Goal: Information Seeking & Learning: Learn about a topic

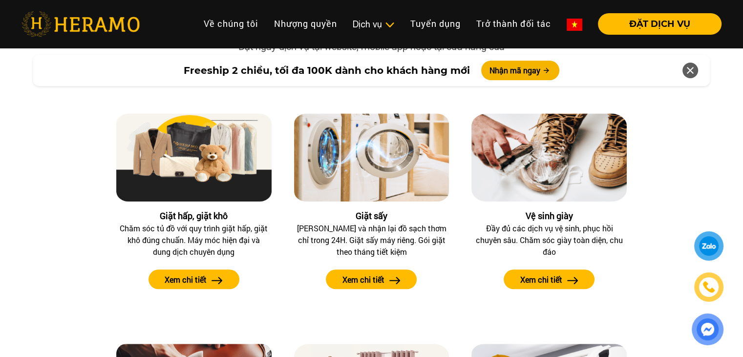
scroll to position [895, 0]
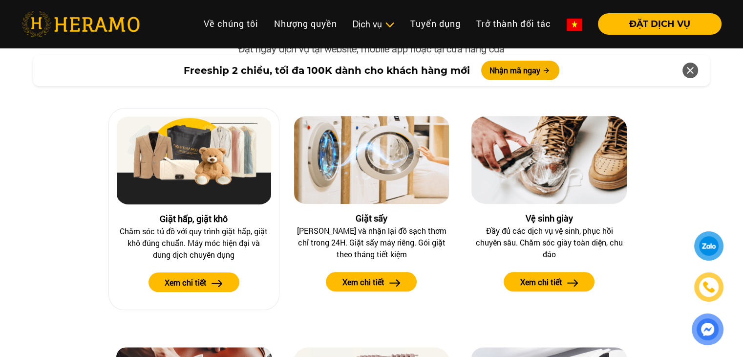
click at [197, 275] on button "Xem chi tiết" at bounding box center [193, 282] width 91 height 20
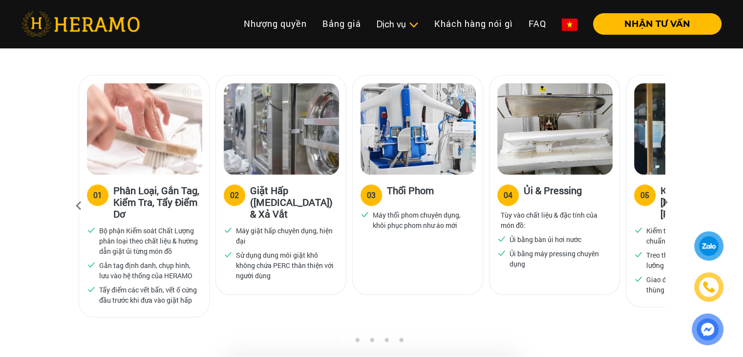
scroll to position [651, 0]
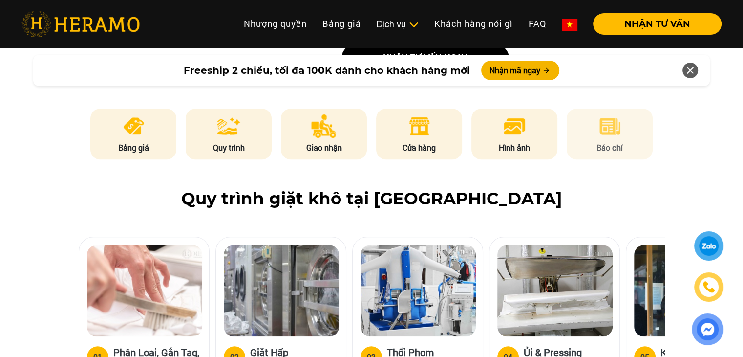
click at [578, 108] on li "Báo chí" at bounding box center [610, 133] width 86 height 51
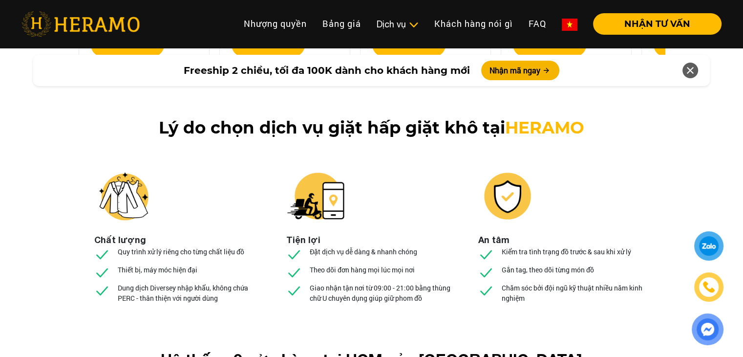
scroll to position [3659, 0]
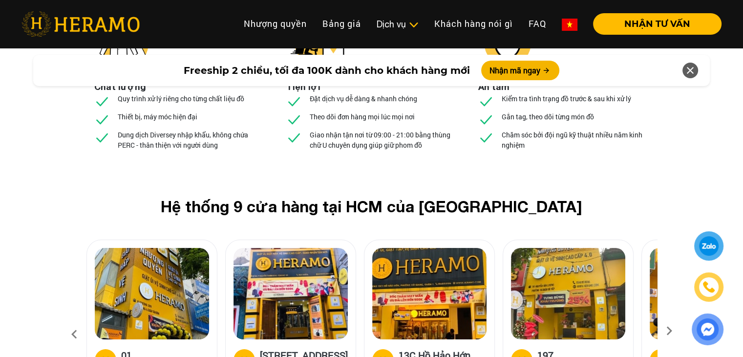
click at [666, 331] on icon at bounding box center [669, 334] width 18 height 6
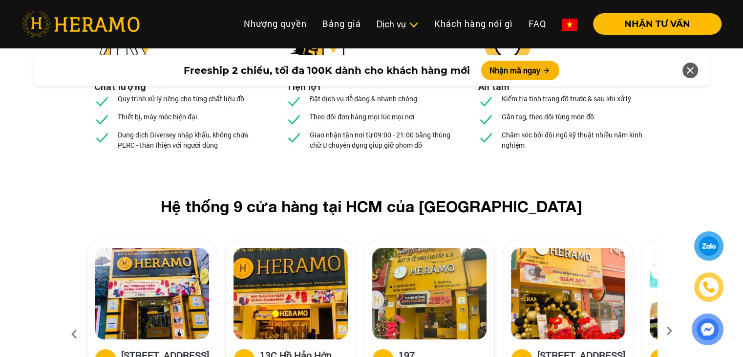
click at [666, 331] on icon at bounding box center [669, 334] width 18 height 6
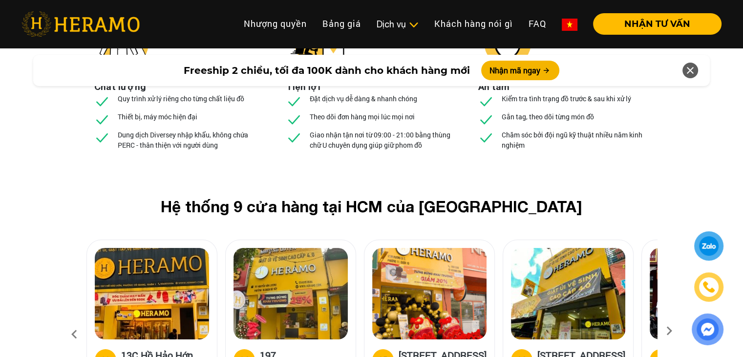
click at [665, 331] on icon at bounding box center [669, 334] width 18 height 6
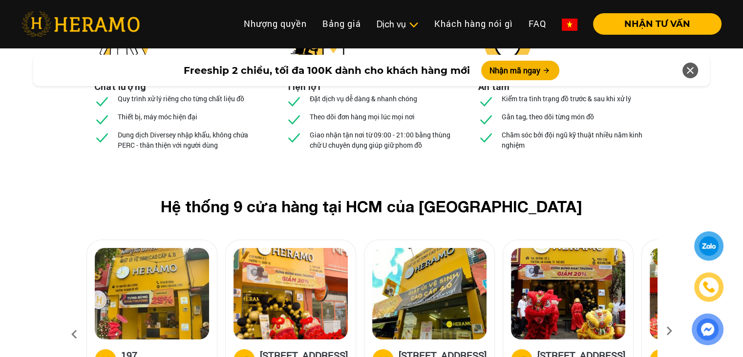
click at [665, 331] on icon at bounding box center [669, 334] width 18 height 6
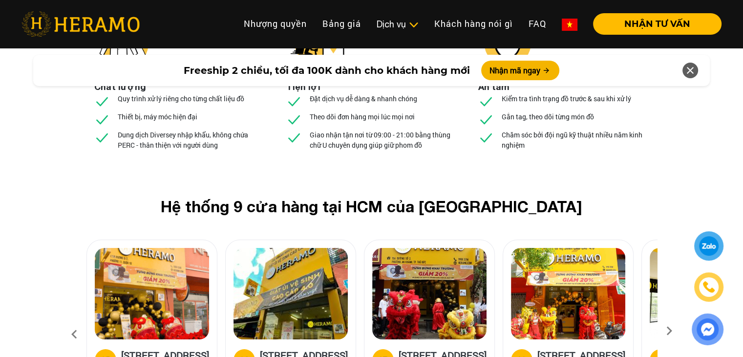
click at [666, 331] on icon at bounding box center [669, 334] width 18 height 6
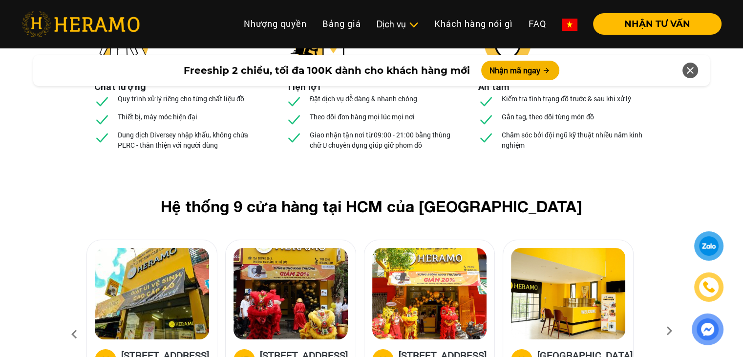
click at [666, 331] on icon at bounding box center [669, 334] width 18 height 6
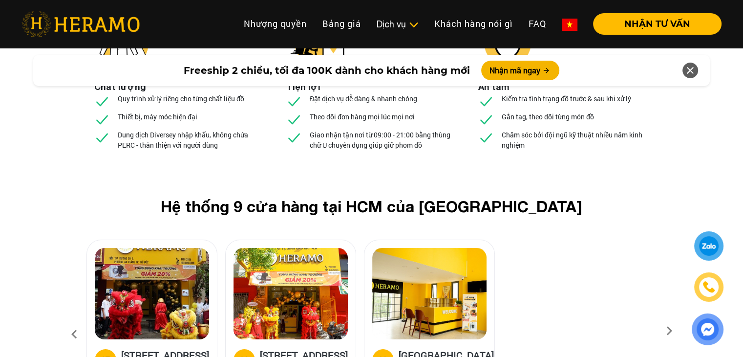
click at [667, 331] on icon at bounding box center [669, 334] width 18 height 6
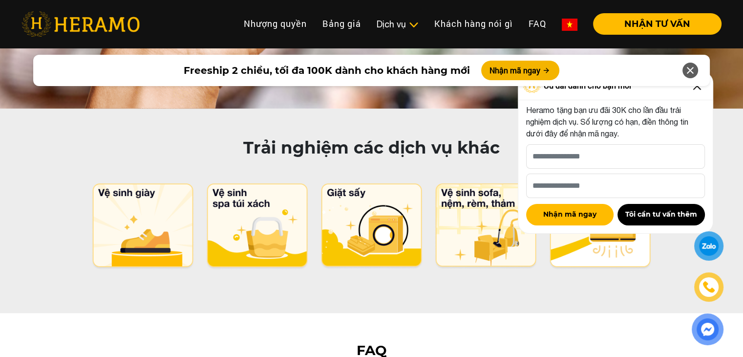
scroll to position [4718, 0]
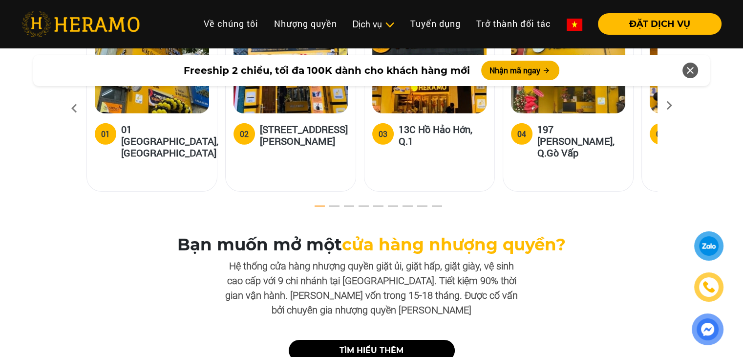
scroll to position [2849, 0]
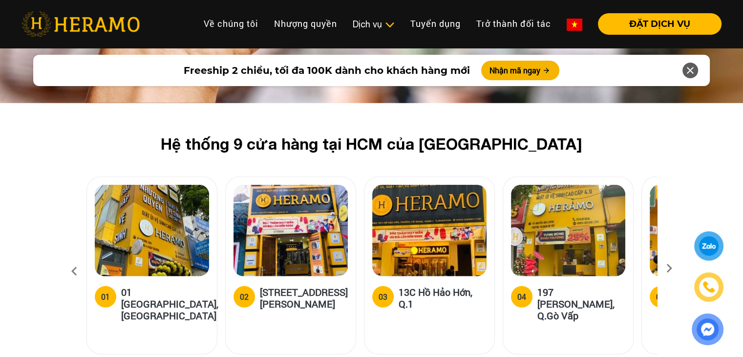
click at [672, 268] on icon at bounding box center [669, 271] width 18 height 6
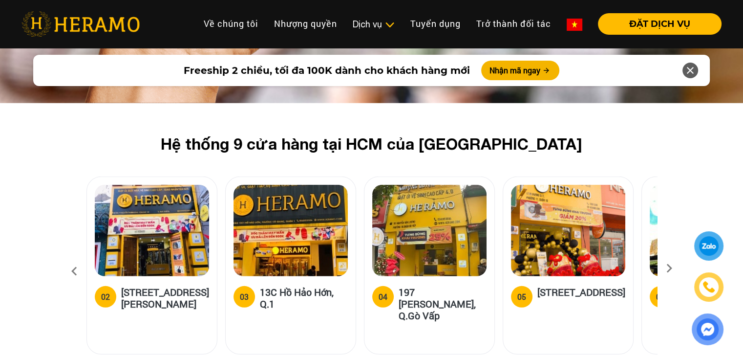
click at [672, 268] on icon at bounding box center [669, 271] width 18 height 6
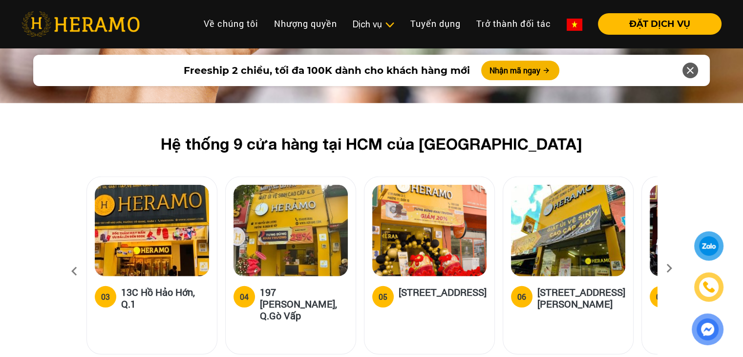
click at [668, 268] on icon at bounding box center [669, 271] width 18 height 6
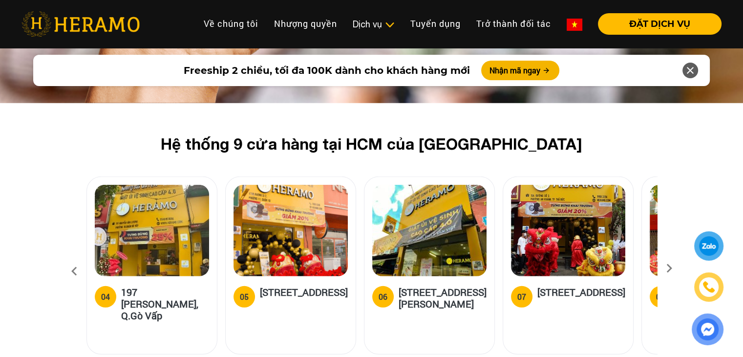
click at [668, 268] on icon at bounding box center [669, 271] width 18 height 6
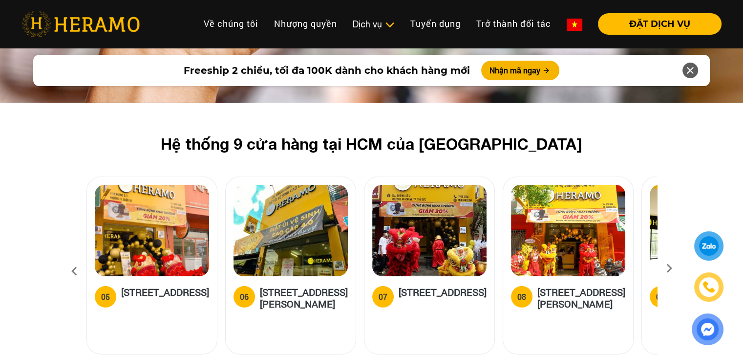
click at [668, 268] on icon at bounding box center [669, 271] width 18 height 6
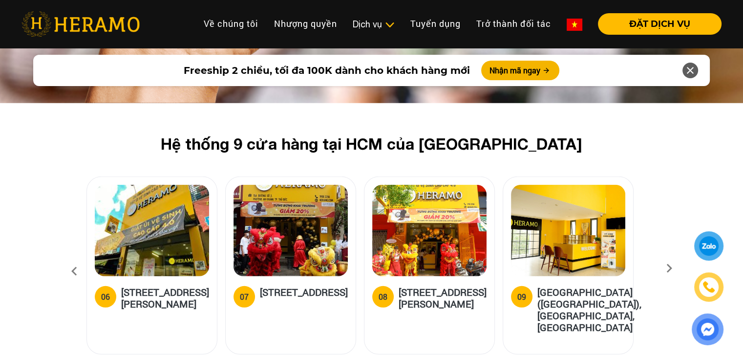
click at [668, 268] on icon at bounding box center [669, 271] width 18 height 6
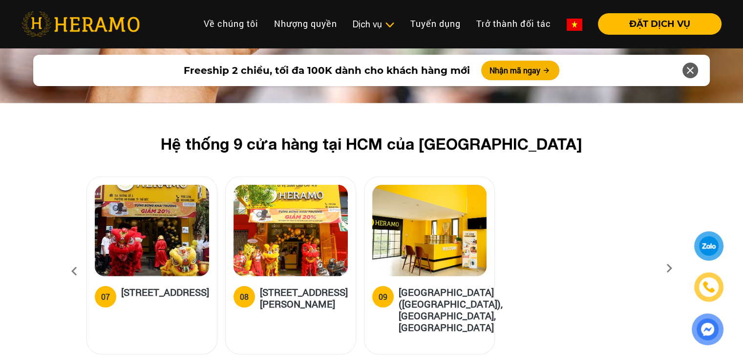
click at [668, 268] on icon at bounding box center [669, 271] width 18 height 6
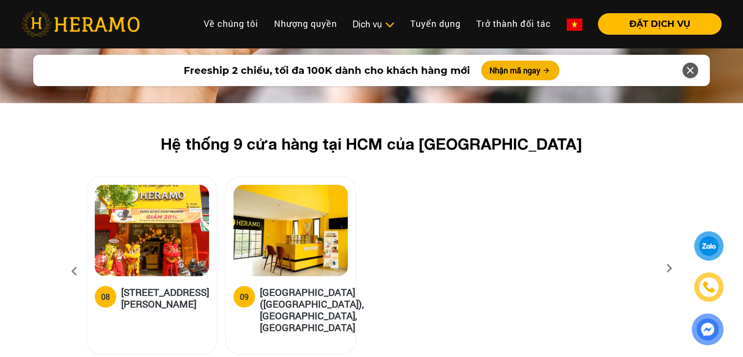
click at [668, 268] on icon at bounding box center [669, 271] width 18 height 6
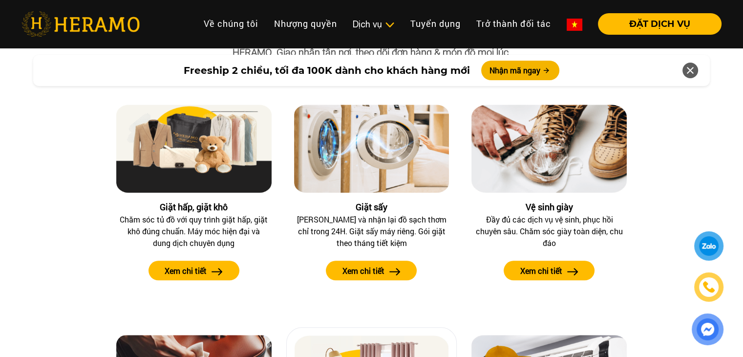
scroll to position [854, 0]
